Goal: Information Seeking & Learning: Understand process/instructions

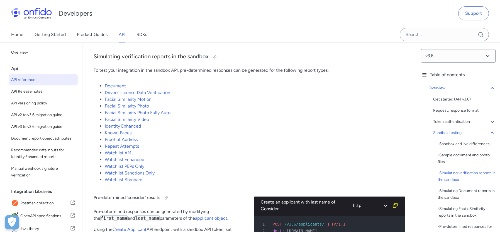
scroll to position [1537, 0]
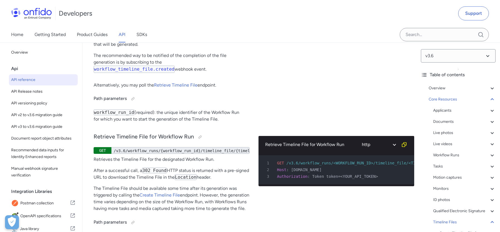
scroll to position [19222, 0]
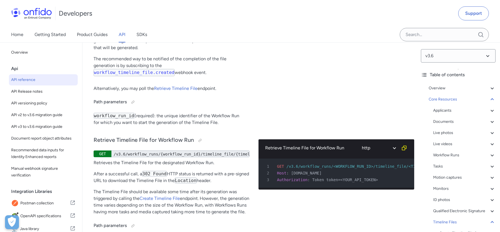
scroll to position [19135, 0]
